Goal: Transaction & Acquisition: Purchase product/service

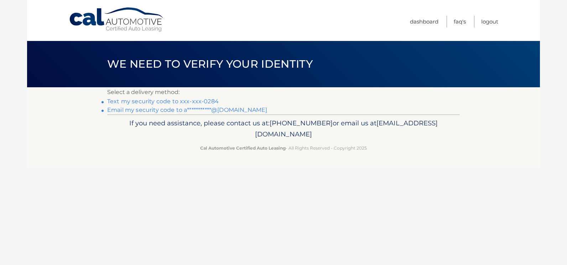
click at [210, 104] on link "Text my security code to xxx-xxx-0284" at bounding box center [162, 101] width 111 height 7
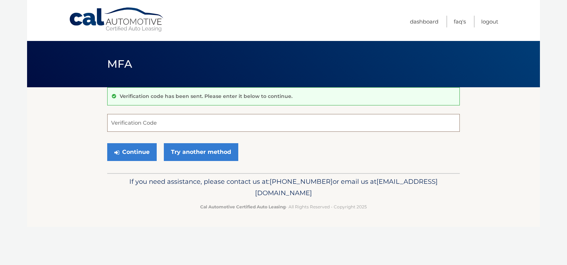
click at [246, 125] on input "Verification Code" at bounding box center [283, 123] width 352 height 18
type input "888977"
click at [107, 143] on button "Continue" at bounding box center [131, 152] width 49 height 18
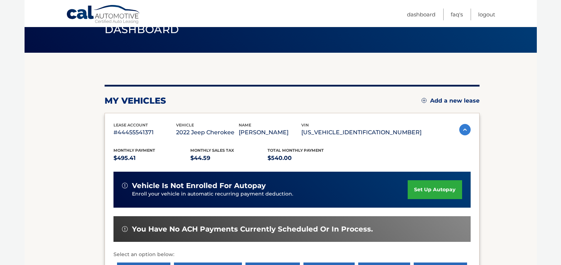
scroll to position [107, 0]
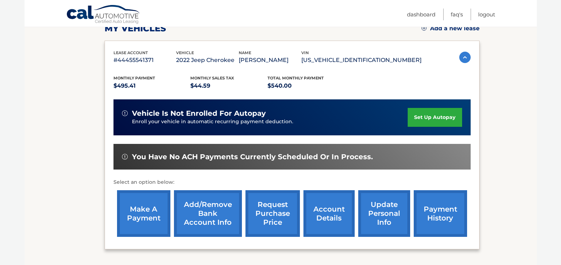
click at [148, 216] on link "make a payment" at bounding box center [143, 213] width 53 height 47
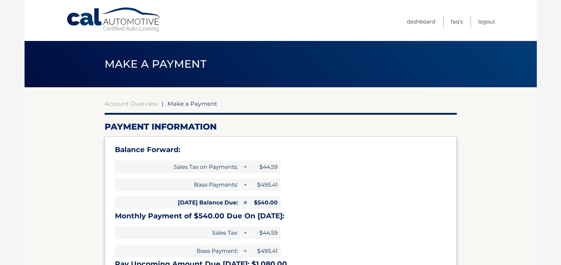
select select "NmNhMThhZDItZTBiMC00ODdiLWE0YzItYzgyOWY0ZjIwN2Q2"
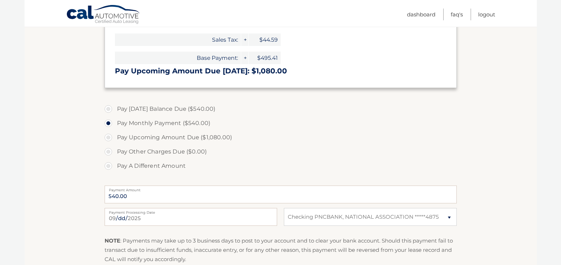
scroll to position [214, 0]
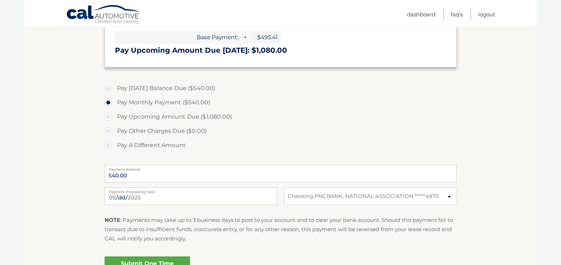
click at [172, 90] on label "Pay Today's Balance Due ($540.00)" at bounding box center [281, 88] width 352 height 14
click at [115, 90] on input "Pay Today's Balance Due ($540.00)" at bounding box center [111, 86] width 7 height 11
radio input "true"
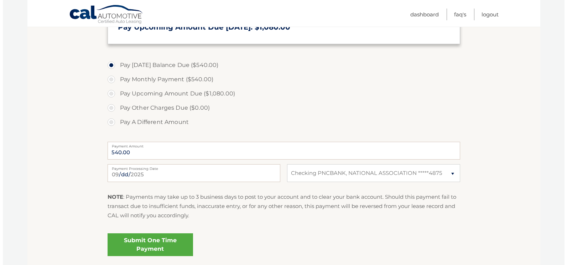
scroll to position [249, 0]
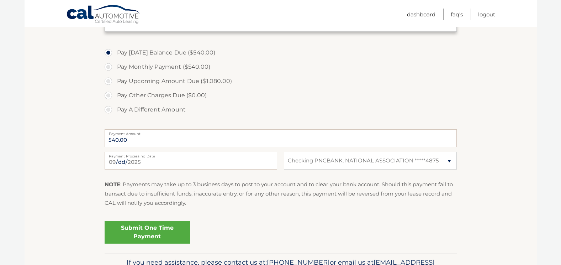
click at [146, 231] on link "Submit One Time Payment" at bounding box center [147, 232] width 85 height 23
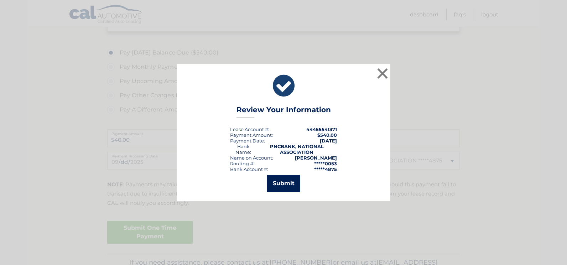
click at [285, 186] on button "Submit" at bounding box center [283, 183] width 33 height 17
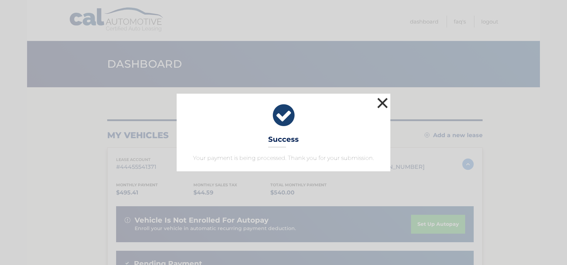
click at [384, 104] on button "×" at bounding box center [382, 103] width 14 height 14
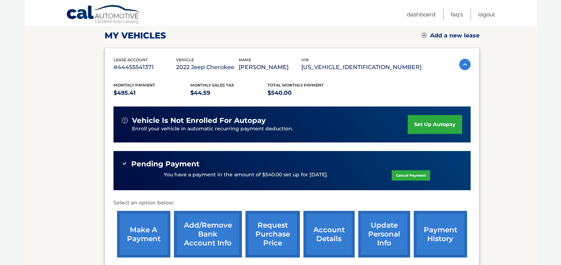
scroll to position [180, 0]
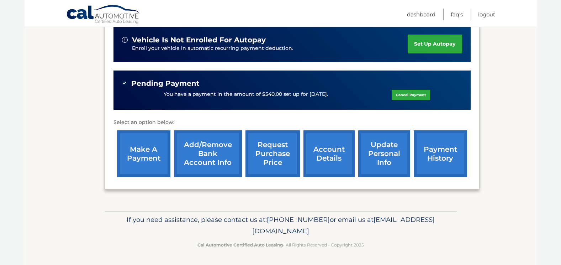
click at [333, 163] on link "account details" at bounding box center [329, 153] width 51 height 47
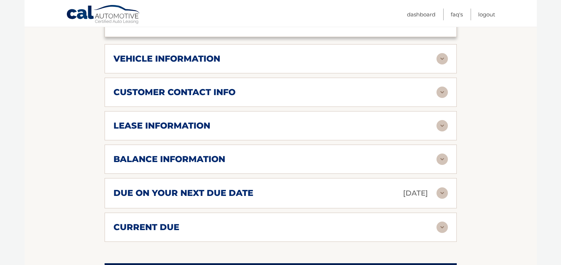
scroll to position [361, 0]
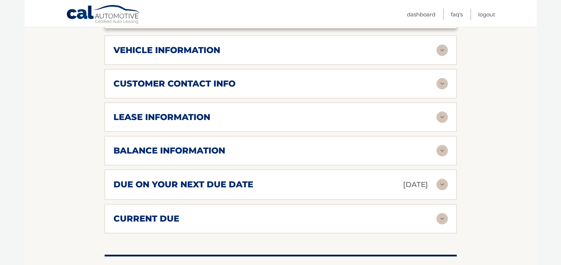
click at [210, 112] on h2 "lease information" at bounding box center [162, 117] width 97 height 11
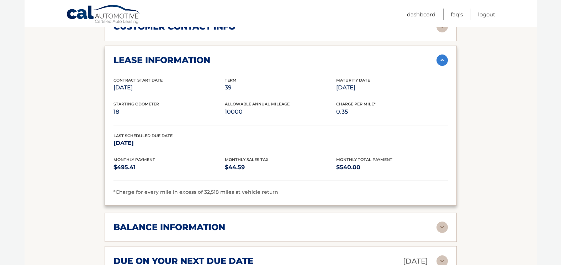
scroll to position [477, 0]
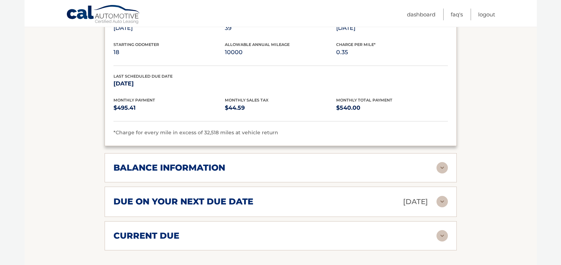
click at [310, 153] on div "balance information Payments Received 32 Payments Remaining 7 Next Payment will…" at bounding box center [281, 167] width 352 height 29
click at [309, 162] on div "balance information" at bounding box center [275, 167] width 323 height 11
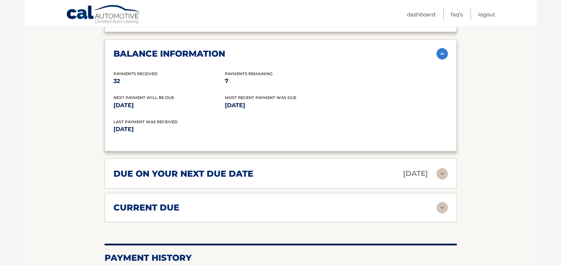
scroll to position [659, 0]
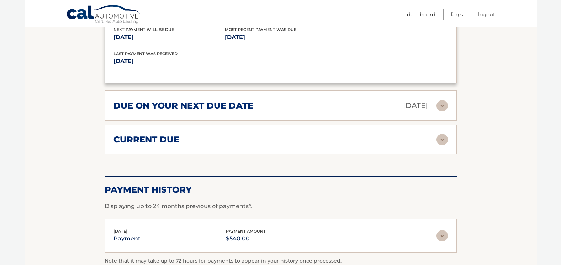
click at [441, 100] on img at bounding box center [442, 105] width 11 height 11
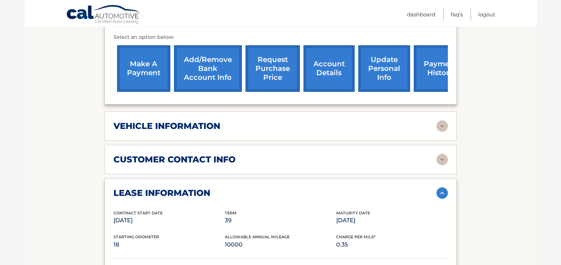
scroll to position [276, 0]
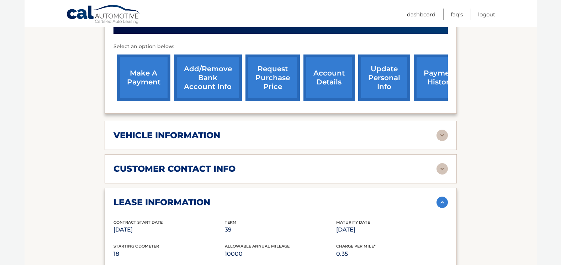
click at [405, 134] on div "vehicle information vehicle Year [DATE] vehicle make Jeep vehicle model Cheroke…" at bounding box center [281, 135] width 352 height 29
click at [440, 130] on img at bounding box center [442, 135] width 11 height 11
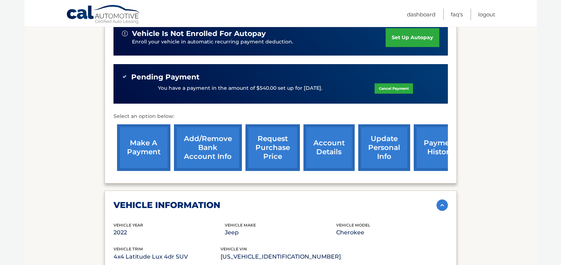
scroll to position [200, 0]
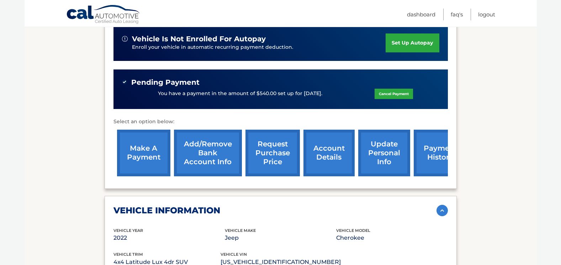
click at [323, 139] on link "account details" at bounding box center [329, 153] width 51 height 47
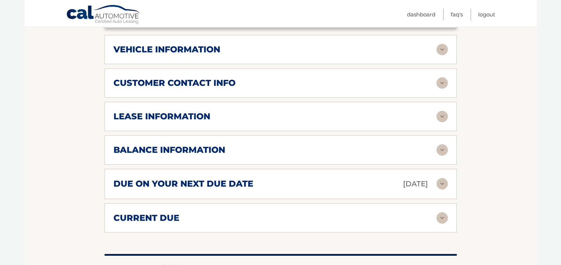
scroll to position [364, 0]
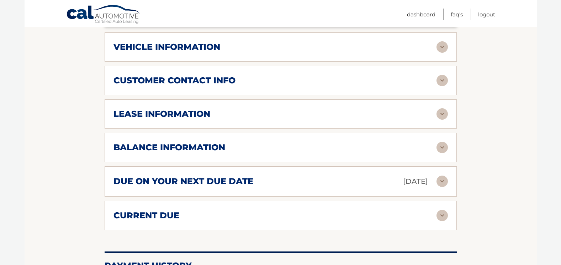
click at [440, 142] on img at bounding box center [442, 147] width 11 height 11
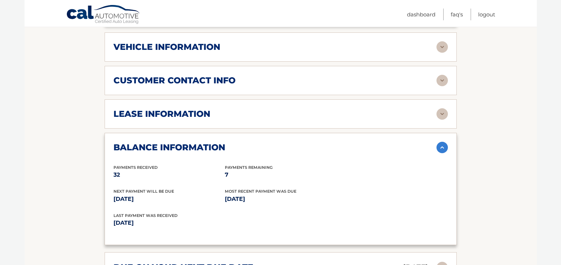
drag, startPoint x: 185, startPoint y: 165, endPoint x: 245, endPoint y: 219, distance: 80.7
click at [245, 219] on div "Payments Received 32 Payments Remaining 7 Next Payment will be due Oct 13, 2025…" at bounding box center [281, 200] width 335 height 72
click at [245, 219] on div "Last Payment was received Aug 15, 2025" at bounding box center [281, 224] width 335 height 24
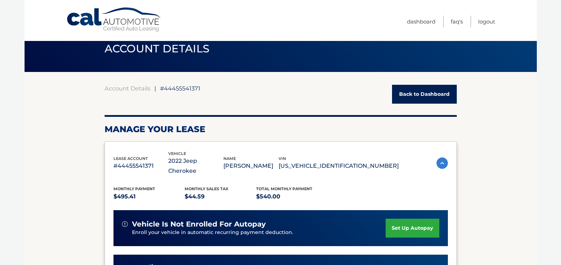
scroll to position [11, 0]
